Goal: Find specific page/section

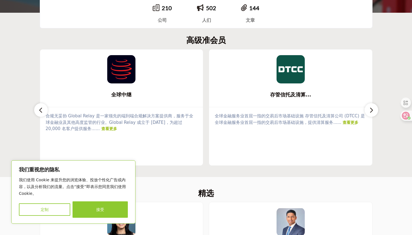
scroll to position [254, 0]
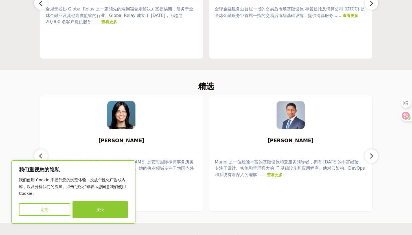
click at [105, 211] on button "接受" at bounding box center [100, 209] width 55 height 16
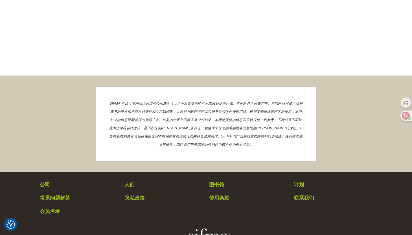
scroll to position [1051, 0]
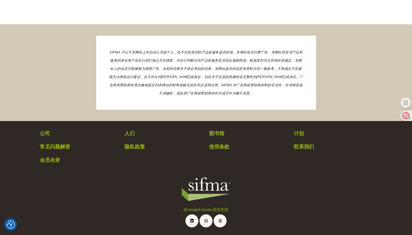
click at [215, 136] on font "图书馆" at bounding box center [216, 133] width 15 height 6
click at [216, 134] on font "图书馆" at bounding box center [216, 133] width 15 height 6
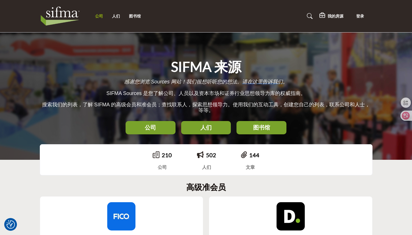
click at [101, 18] on font "公司" at bounding box center [99, 16] width 8 height 5
